Goal: Check status: Check status

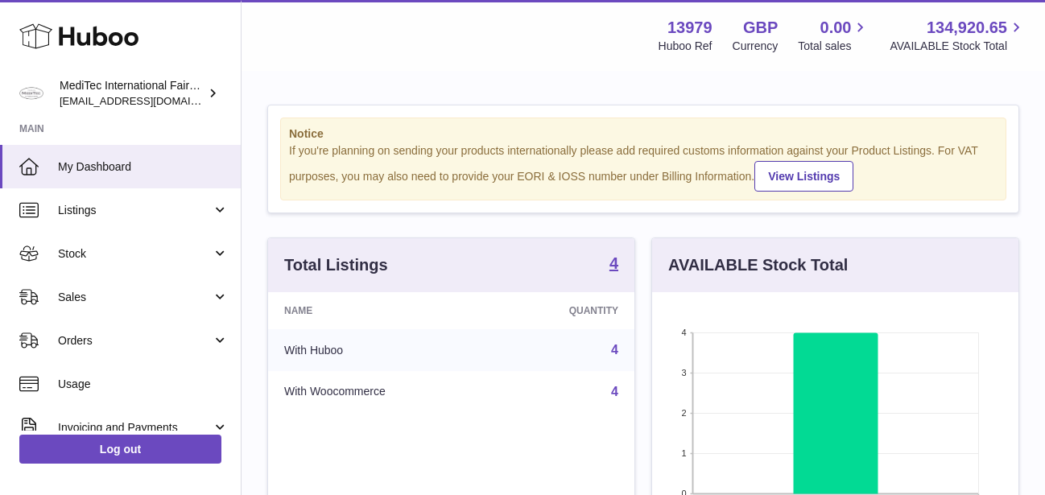
scroll to position [251, 366]
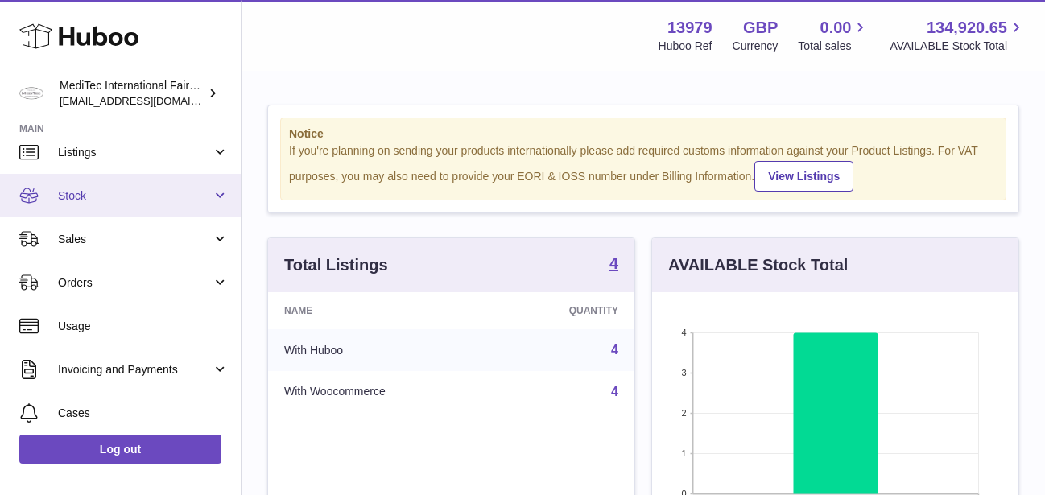
scroll to position [77, 0]
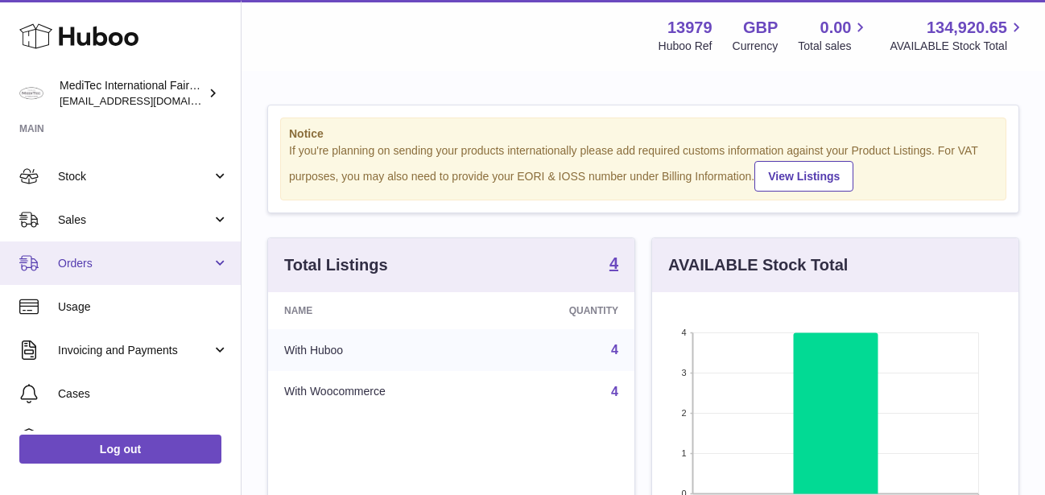
click at [105, 265] on span "Orders" at bounding box center [135, 263] width 154 height 15
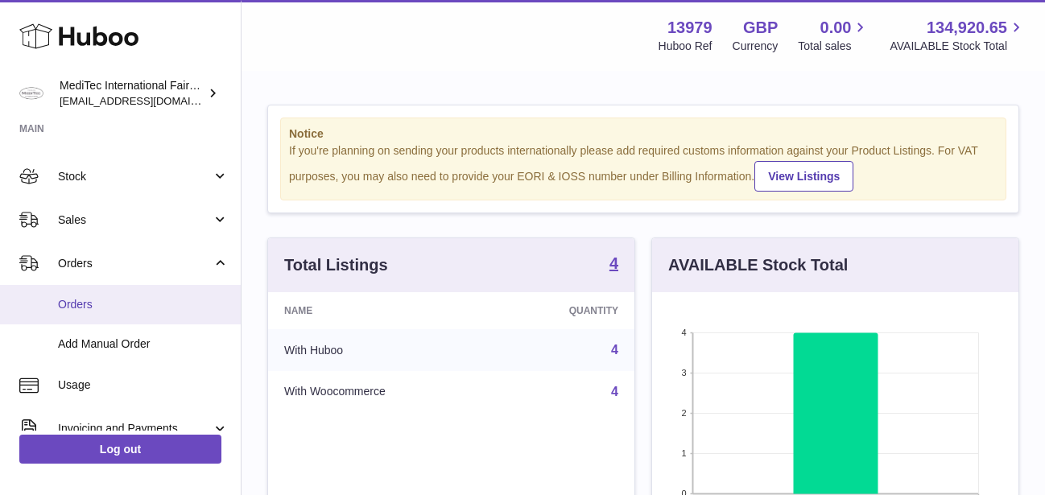
click at [75, 301] on span "Orders" at bounding box center [143, 304] width 171 height 15
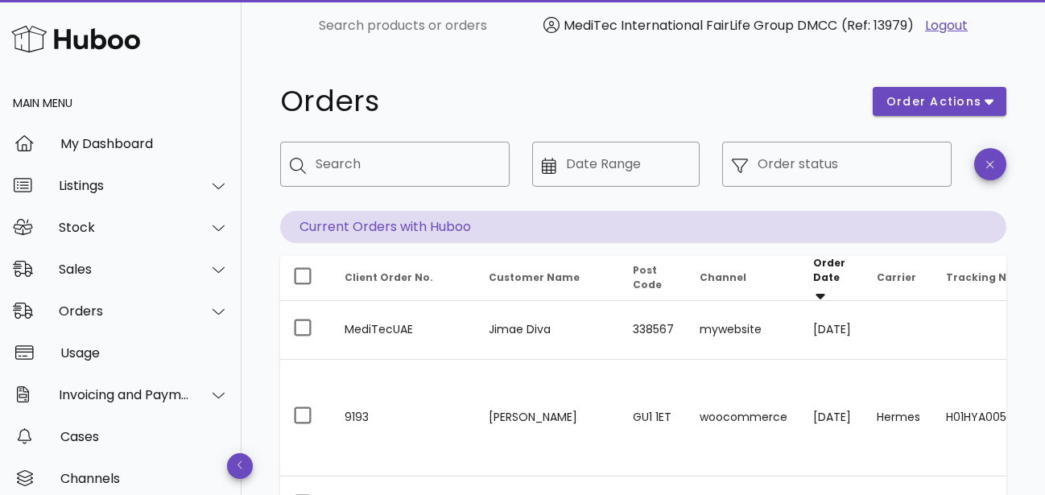
scroll to position [164, 0]
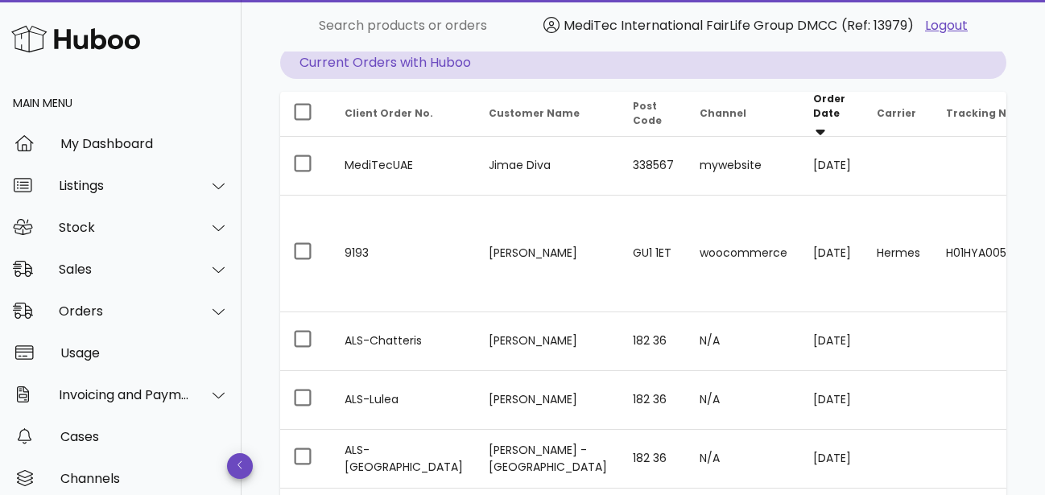
click at [927, 13] on input "Order status" at bounding box center [850, 0] width 184 height 26
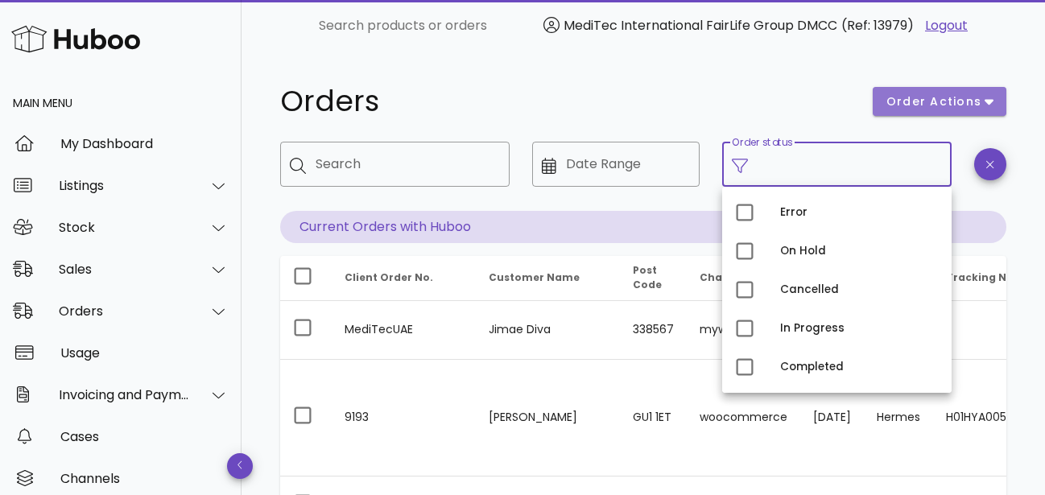
click at [980, 105] on span "order actions" at bounding box center [934, 101] width 97 height 17
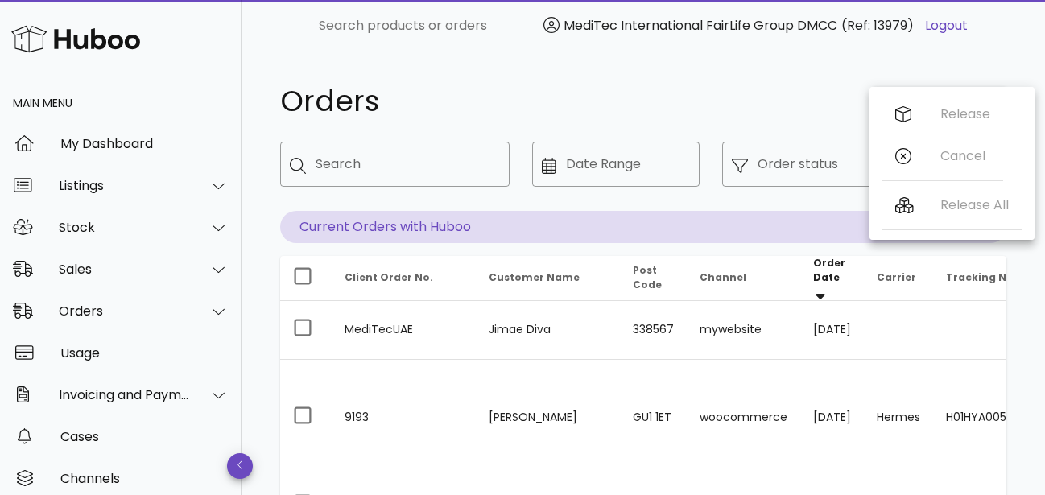
click at [674, 93] on h1 "Orders" at bounding box center [566, 101] width 573 height 29
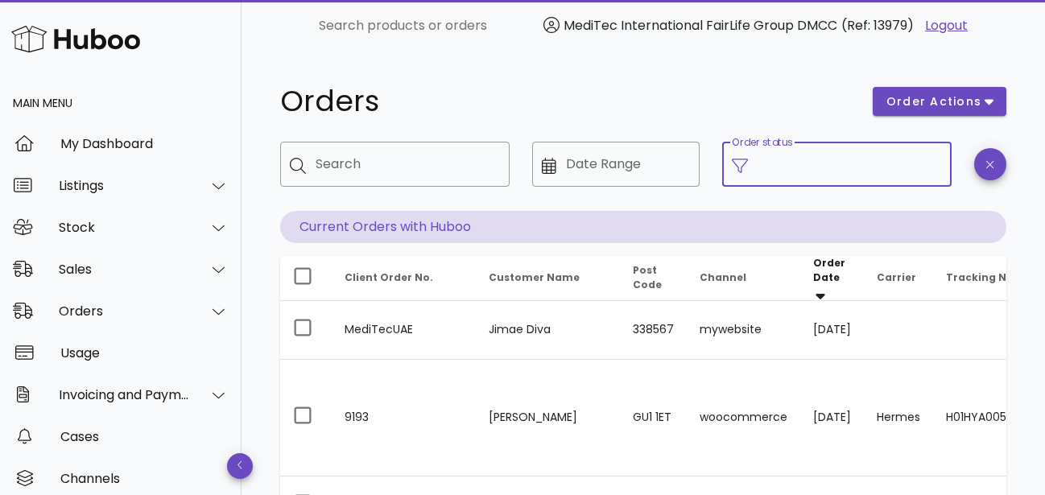
click at [848, 172] on input "Order status" at bounding box center [850, 164] width 184 height 26
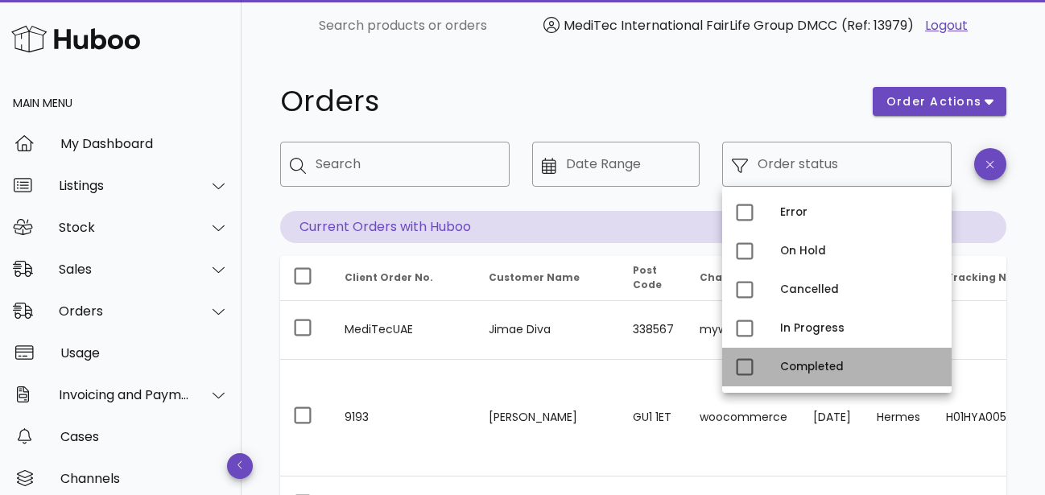
click at [775, 364] on div "Completed" at bounding box center [836, 367] width 229 height 39
type input "**********"
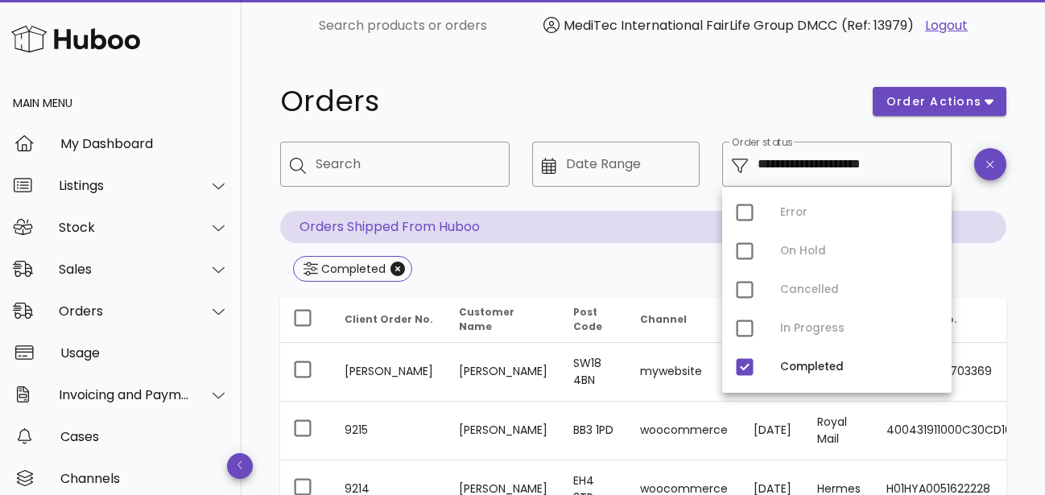
click at [675, 106] on h1 "Orders" at bounding box center [566, 101] width 573 height 29
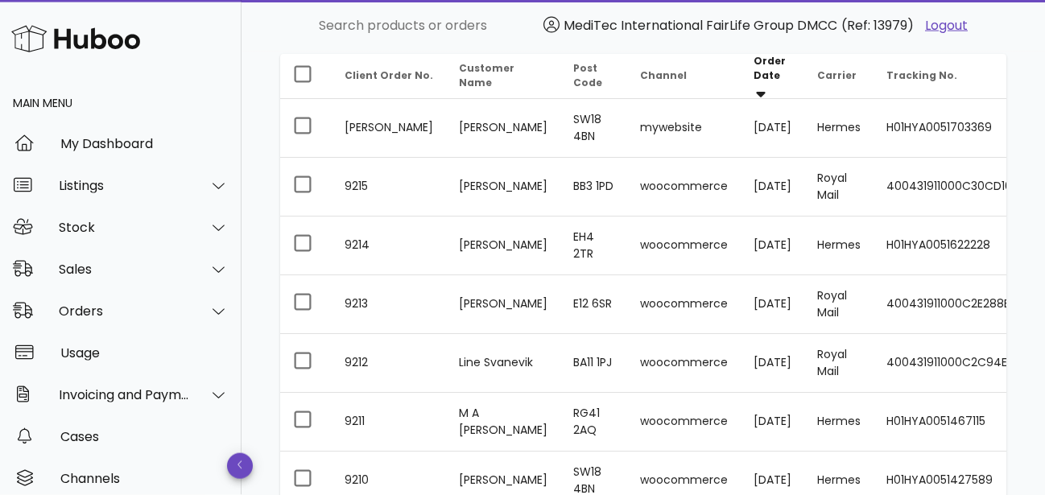
scroll to position [246, 0]
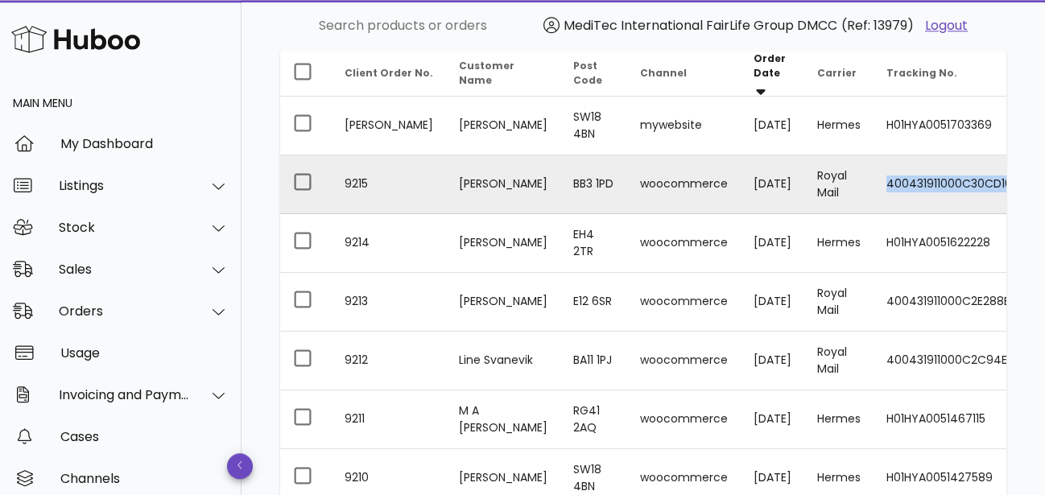
copy td "400431911000C30CD163D"
drag, startPoint x: 991, startPoint y: 177, endPoint x: 850, endPoint y: 181, distance: 141.0
click at [874, 181] on td "400431911000C30CD163D" at bounding box center [957, 184] width 166 height 59
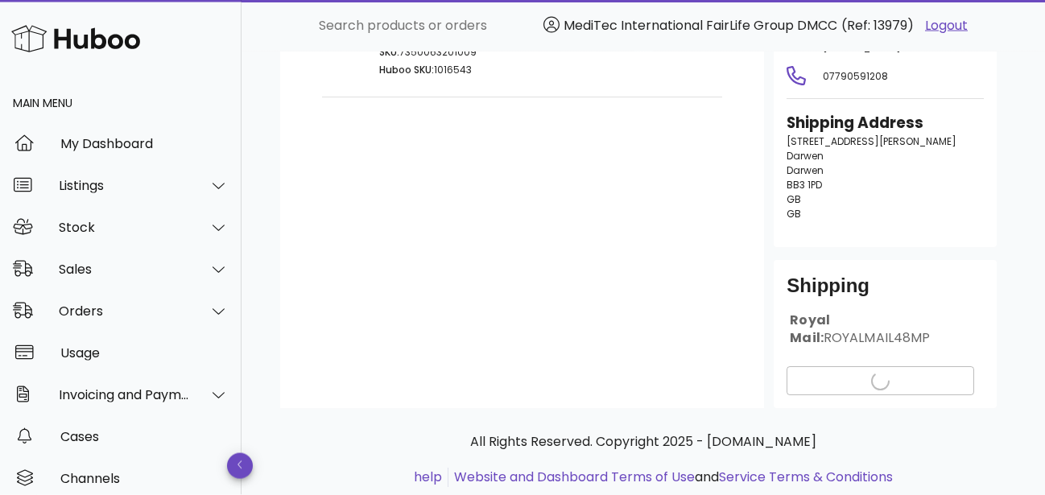
scroll to position [217, 0]
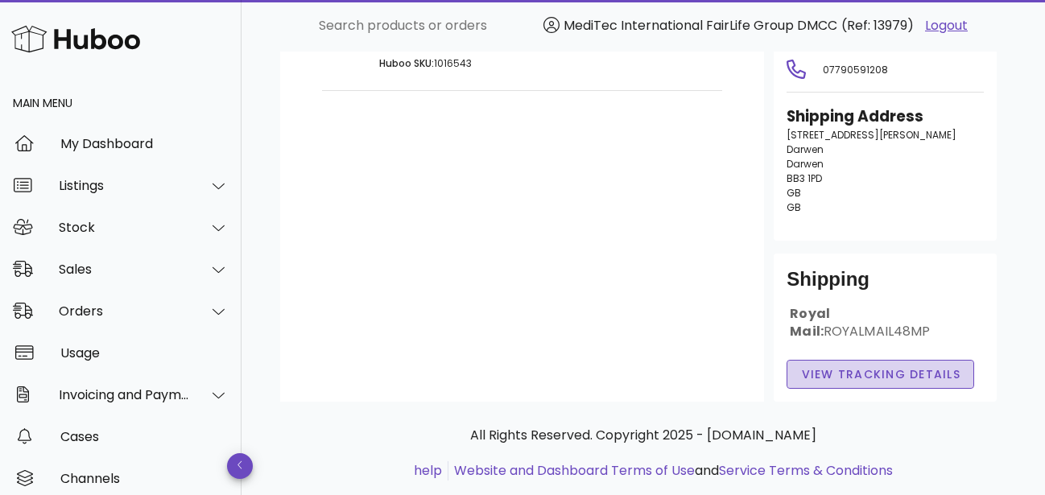
click at [882, 366] on span "View Tracking details" at bounding box center [880, 374] width 160 height 17
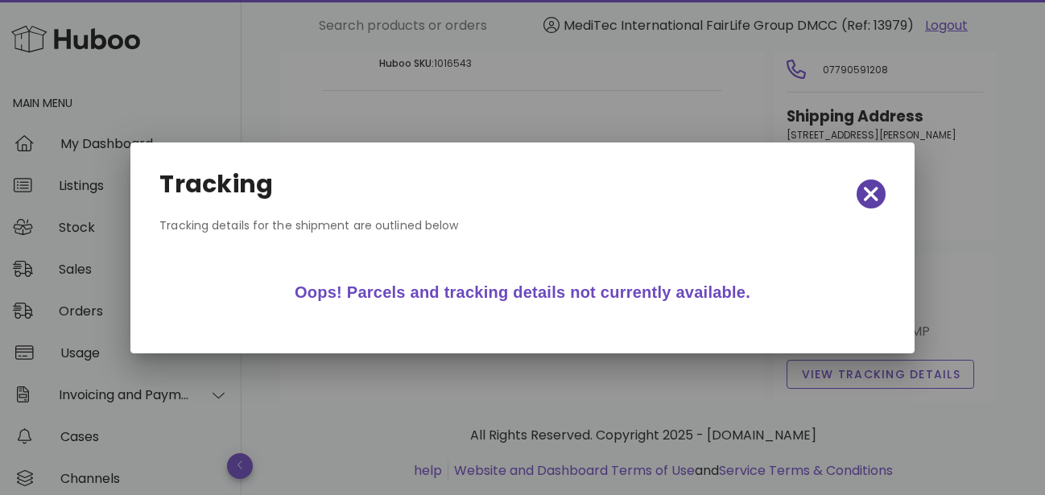
click at [864, 189] on icon "button" at bounding box center [871, 194] width 14 height 23
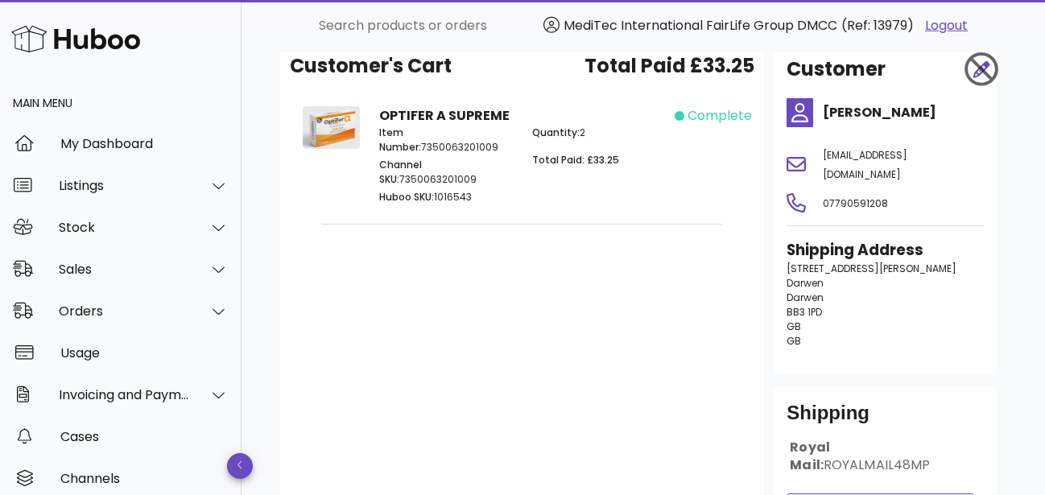
scroll to position [0, 0]
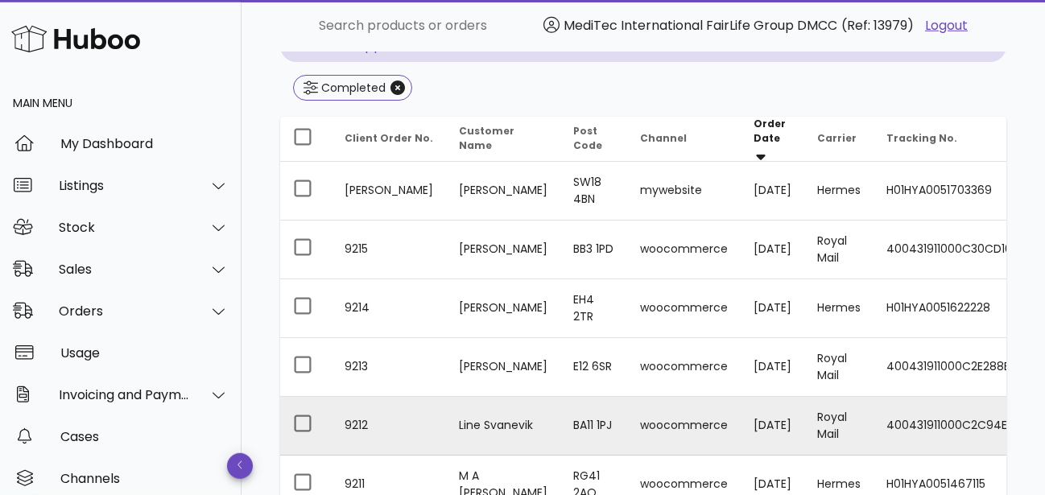
scroll to position [209, 0]
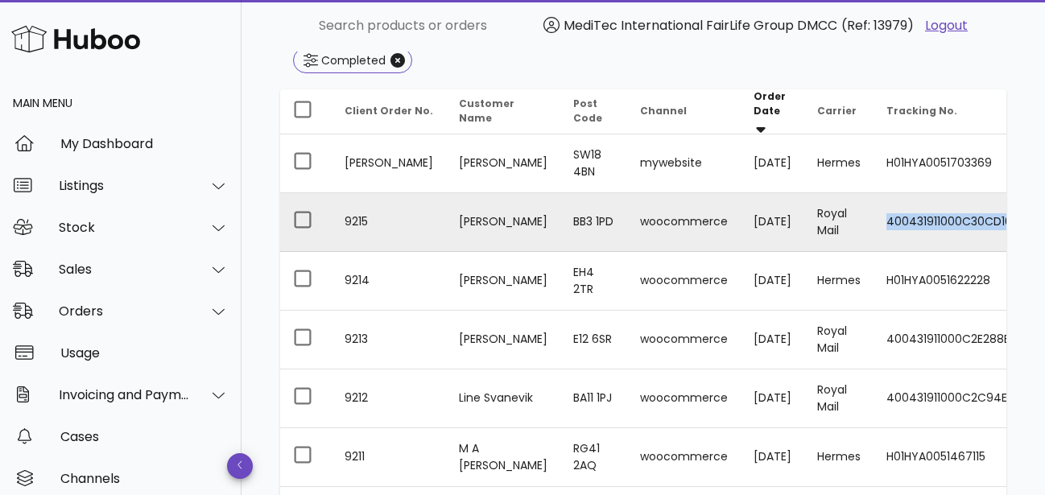
copy td "400431911000C30CD163D"
drag, startPoint x: 987, startPoint y: 216, endPoint x: 851, endPoint y: 218, distance: 136.1
click at [874, 218] on td "400431911000C30CD163D" at bounding box center [957, 222] width 166 height 59
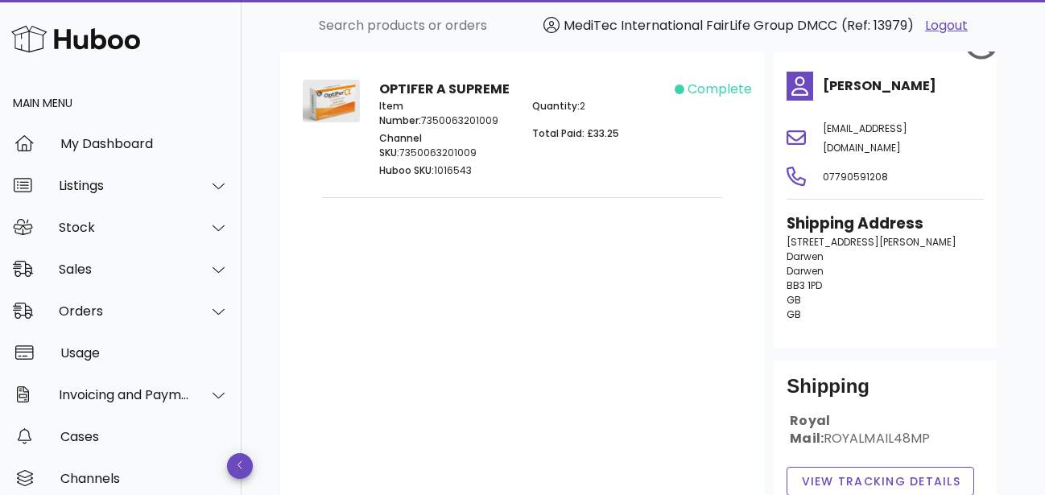
scroll to position [217, 0]
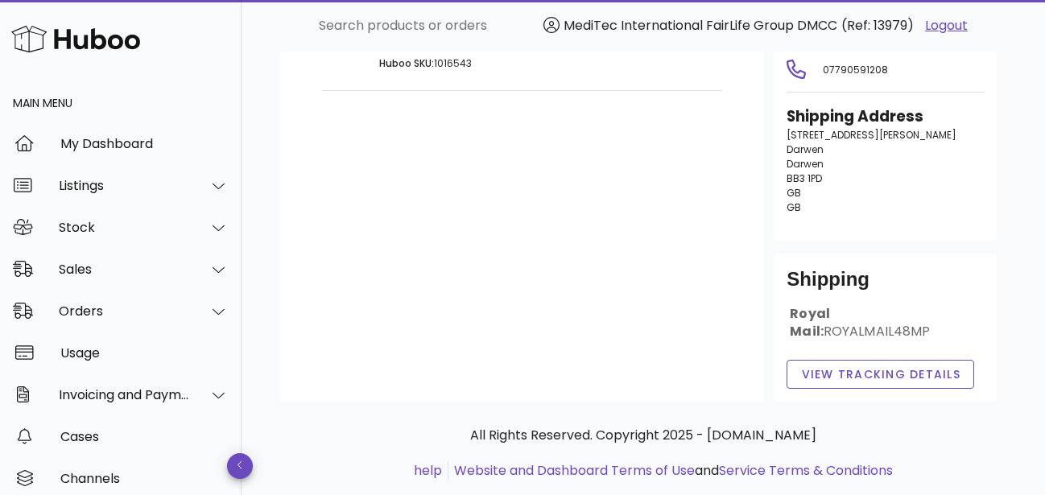
drag, startPoint x: 970, startPoint y: 293, endPoint x: 866, endPoint y: 298, distance: 104.8
click at [866, 305] on div "Royal Mail: ROYALMAIL48MP" at bounding box center [885, 329] width 197 height 48
copy div "ROYALMAIL48MP"
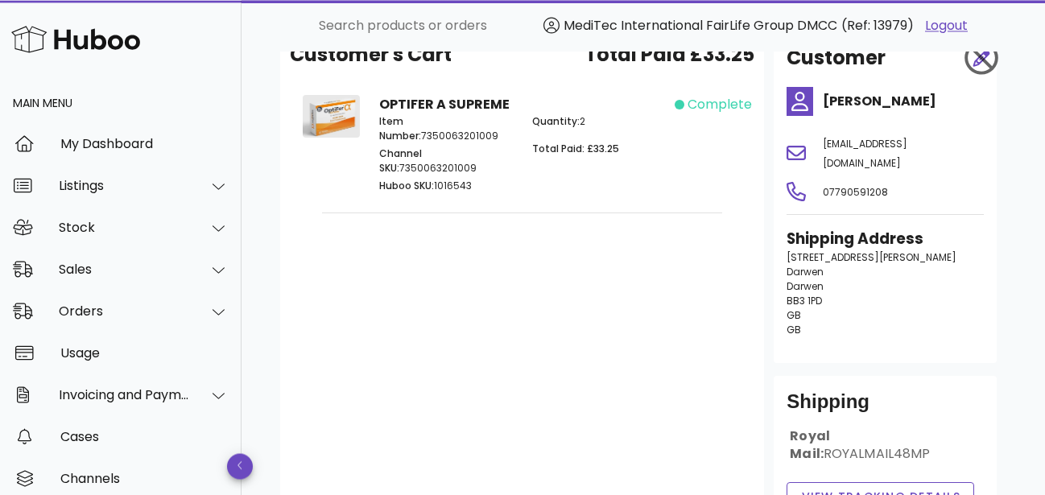
scroll to position [0, 0]
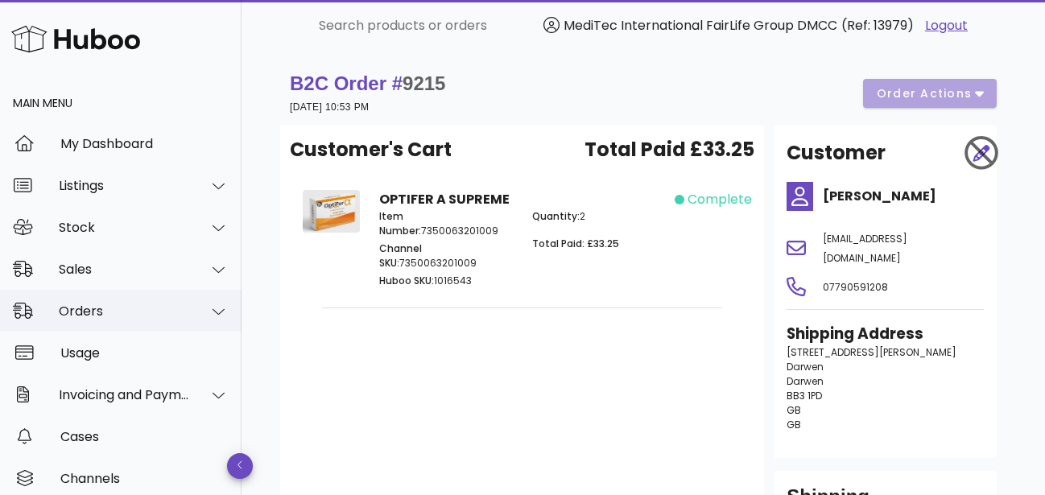
click at [90, 319] on div "Orders" at bounding box center [124, 311] width 131 height 15
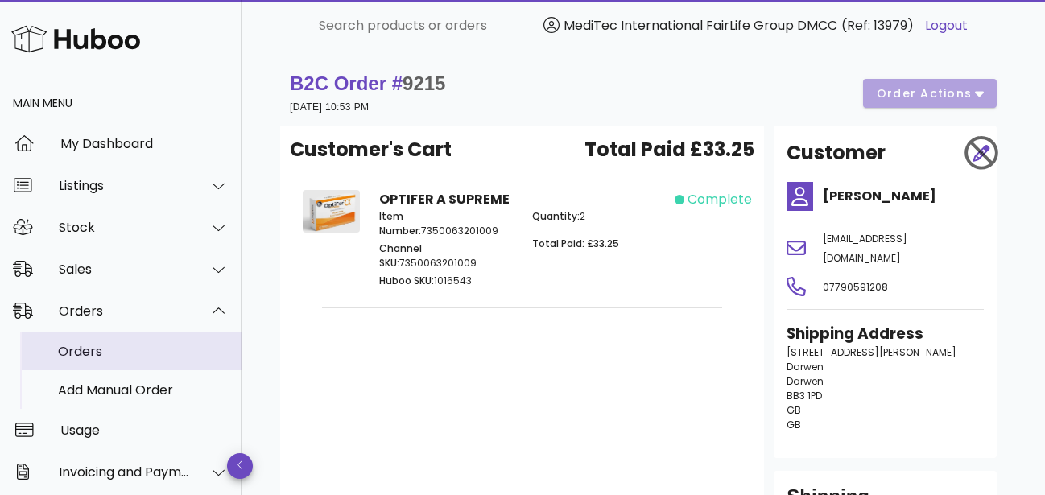
click at [81, 353] on div "Orders" at bounding box center [143, 351] width 171 height 15
